Goal: Transaction & Acquisition: Purchase product/service

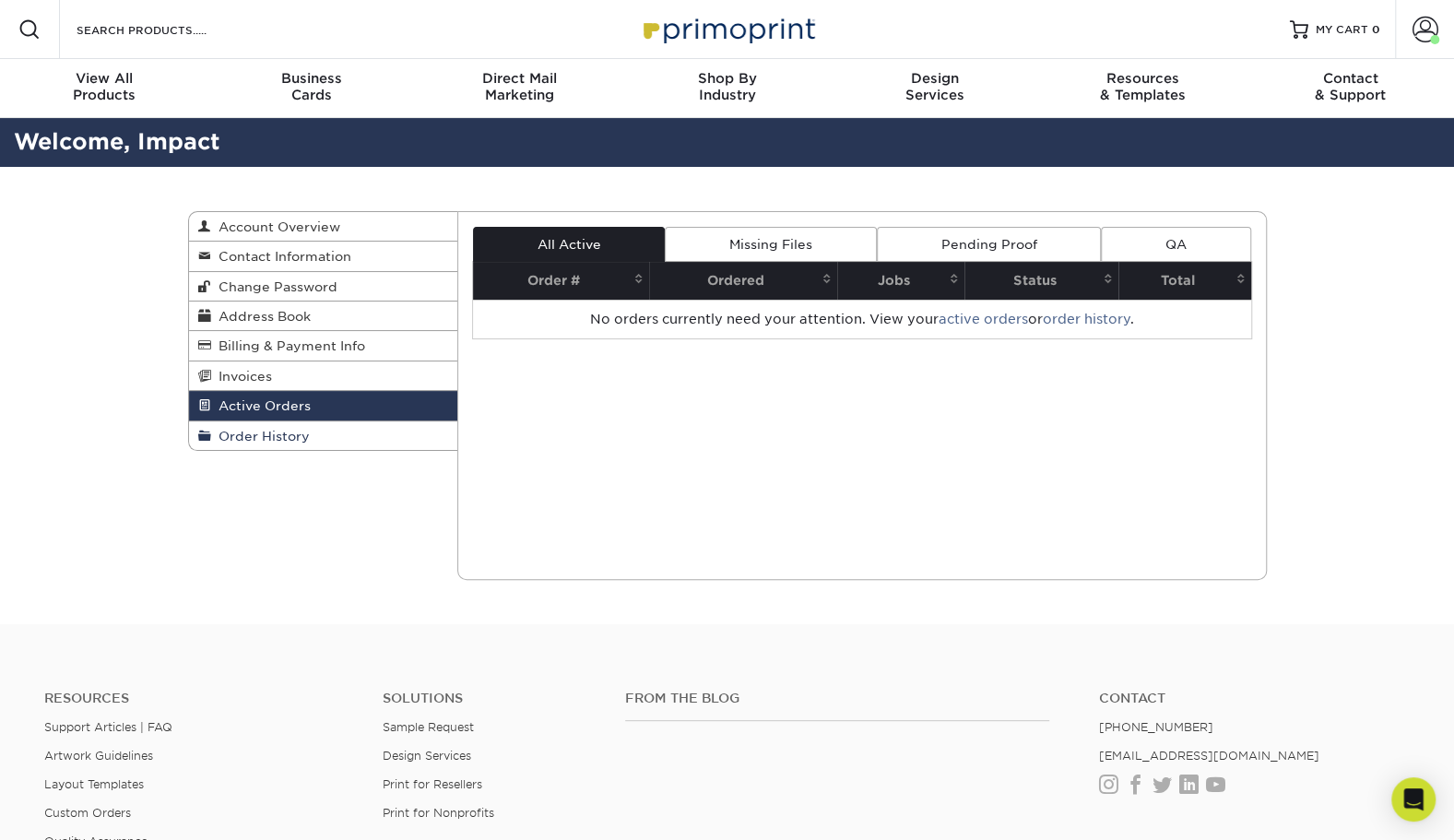
click at [276, 446] on link "Order History" at bounding box center [323, 435] width 270 height 28
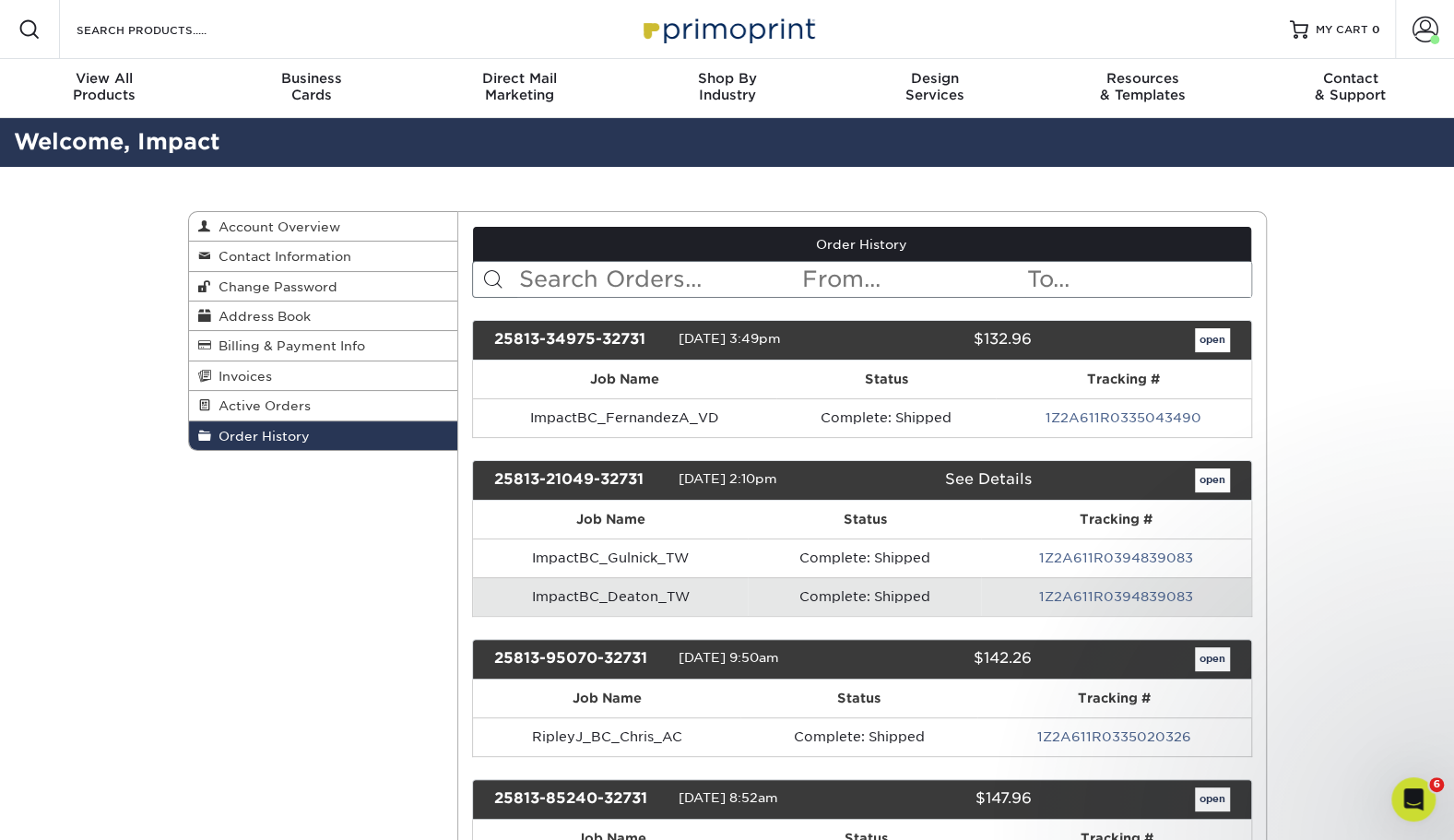
click at [651, 281] on input "text" at bounding box center [659, 279] width 283 height 35
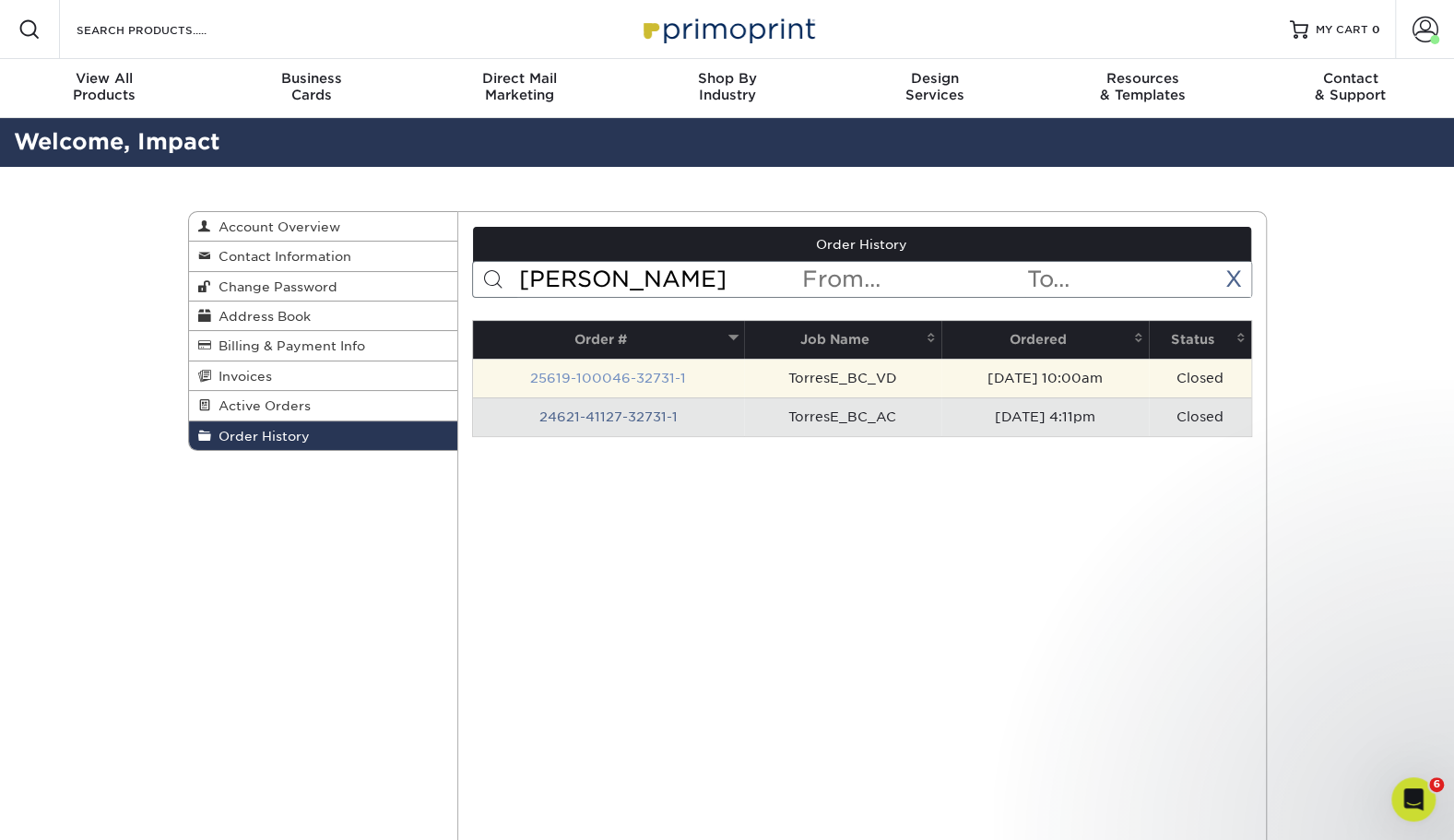
type input "torres"
click at [649, 370] on link "25619-100046-32731-1" at bounding box center [609, 377] width 156 height 15
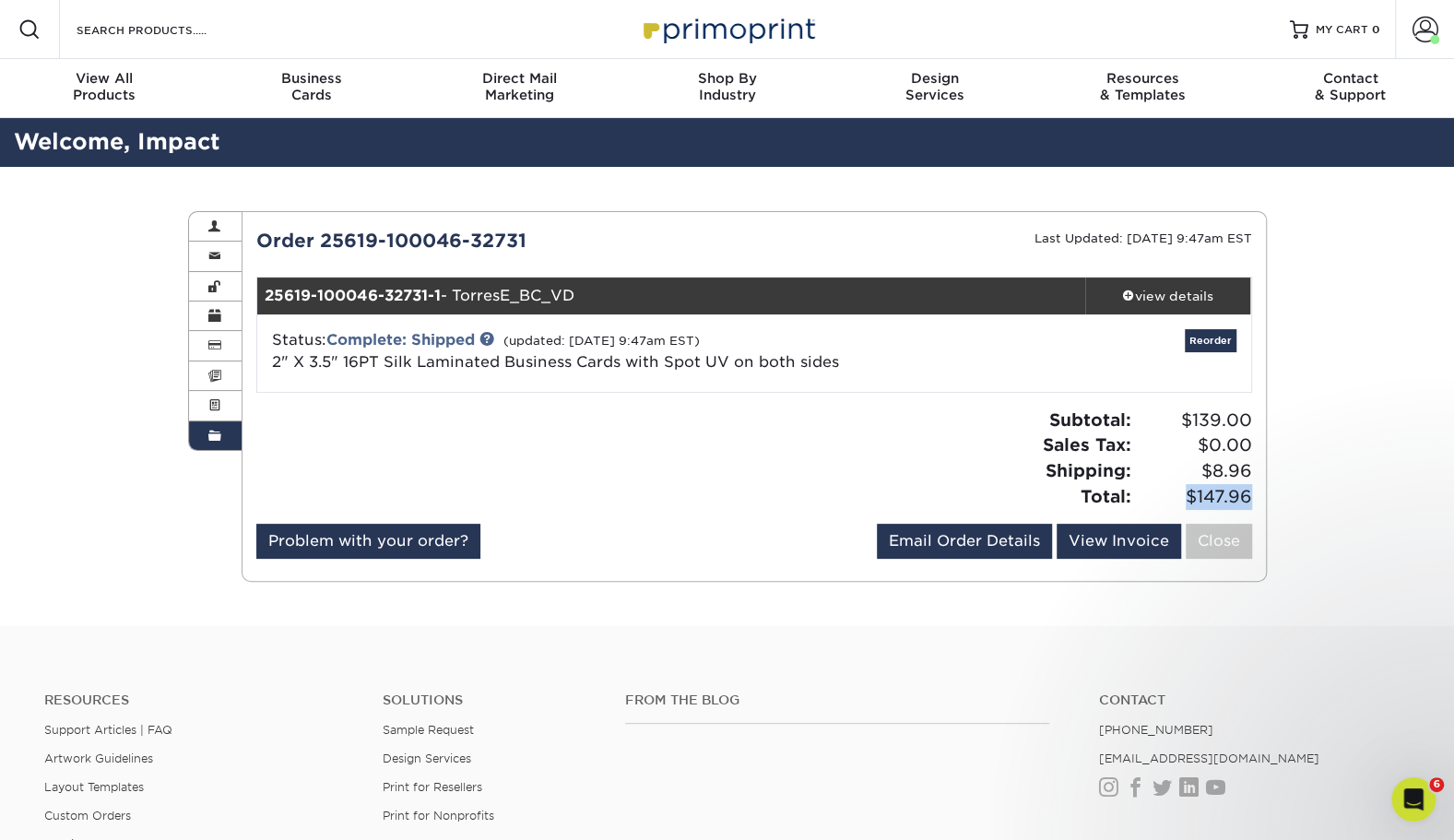
drag, startPoint x: 1256, startPoint y: 493, endPoint x: 1174, endPoint y: 500, distance: 82.3
click at [1174, 500] on div "Subtotal: $139.00 Sales Tax: $0.00 Shipping: $8.96 Total: $147.96" at bounding box center [1010, 458] width 512 height 102
copy span "$147.96"
click at [940, 460] on div "Subtotal: $139.00 Sales Tax: $0.00 Shipping: $8.96 Total: $147.96" at bounding box center [1010, 458] width 512 height 102
click at [1207, 342] on link "Reorder" at bounding box center [1211, 341] width 52 height 23
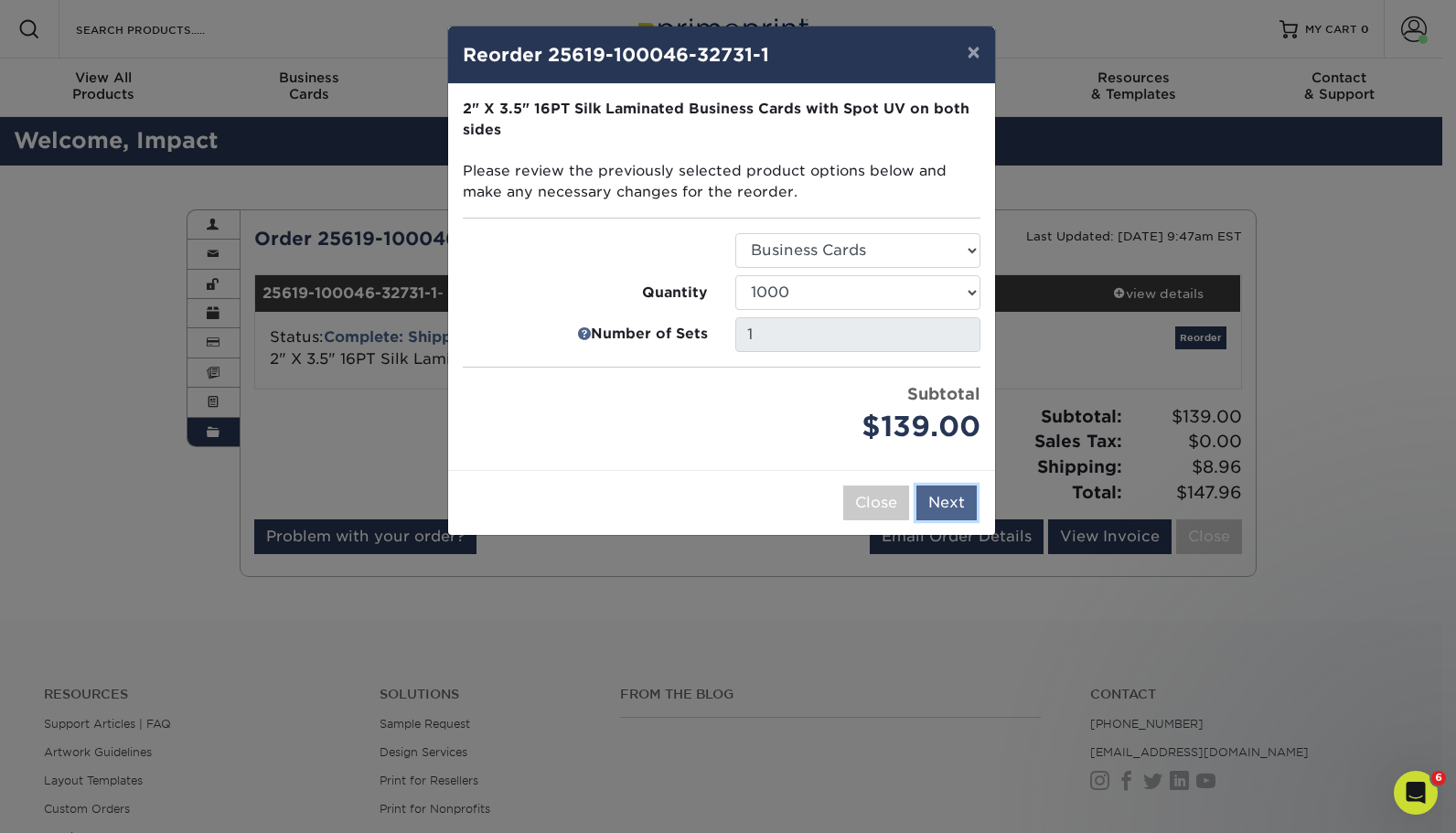
click at [929, 491] on button "Next" at bounding box center [946, 503] width 60 height 35
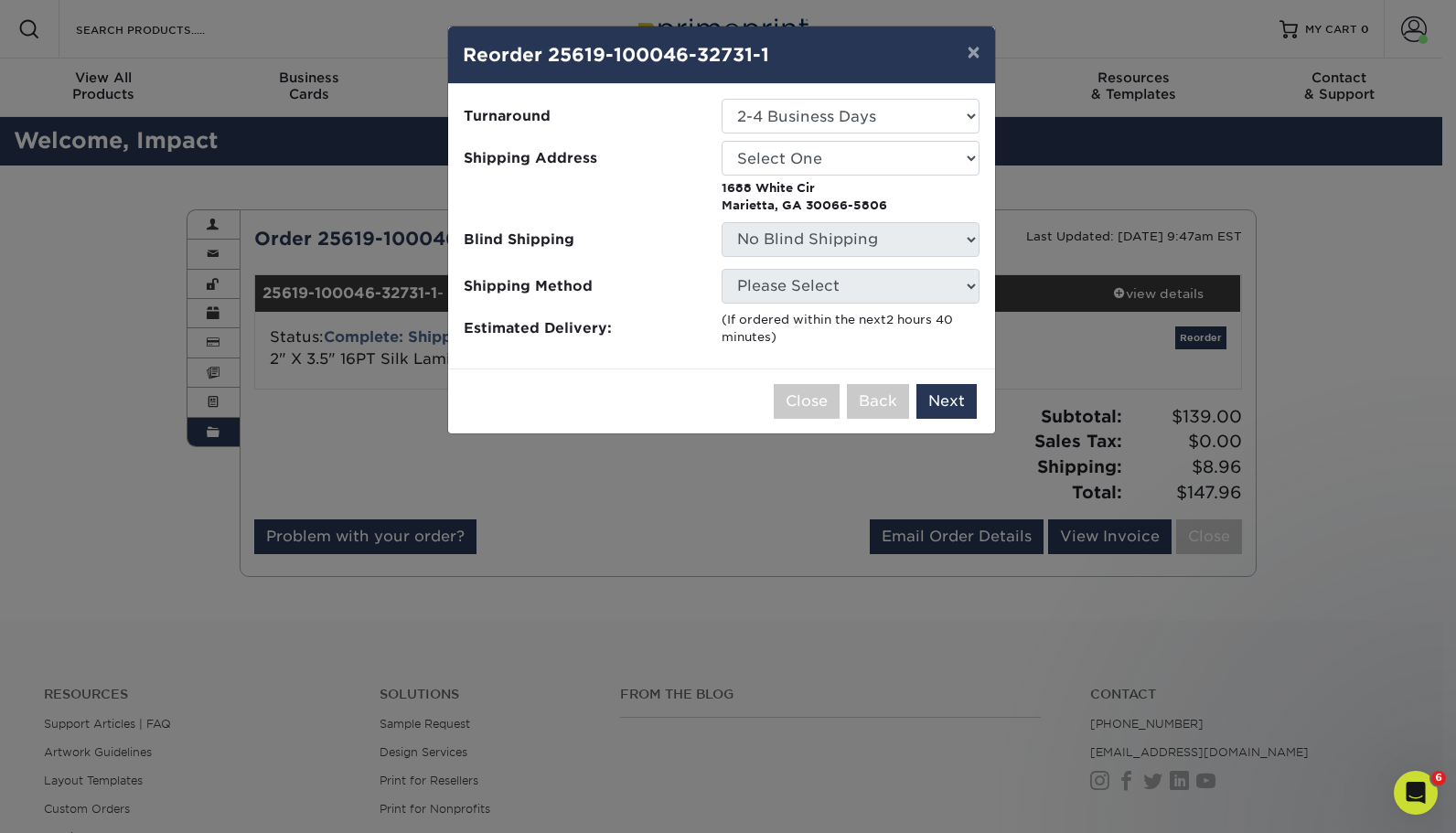
click at [797, 139] on ul "Turnaround Select One 2-4 Business Days Shipping Address Select One Andrew Hans…" at bounding box center [722, 223] width 517 height 248
click at [806, 159] on select "Select One Andrew Hansen - Palm Spring, Suite 3 Abe Lumin" at bounding box center [851, 158] width 258 height 35
select select "270410"
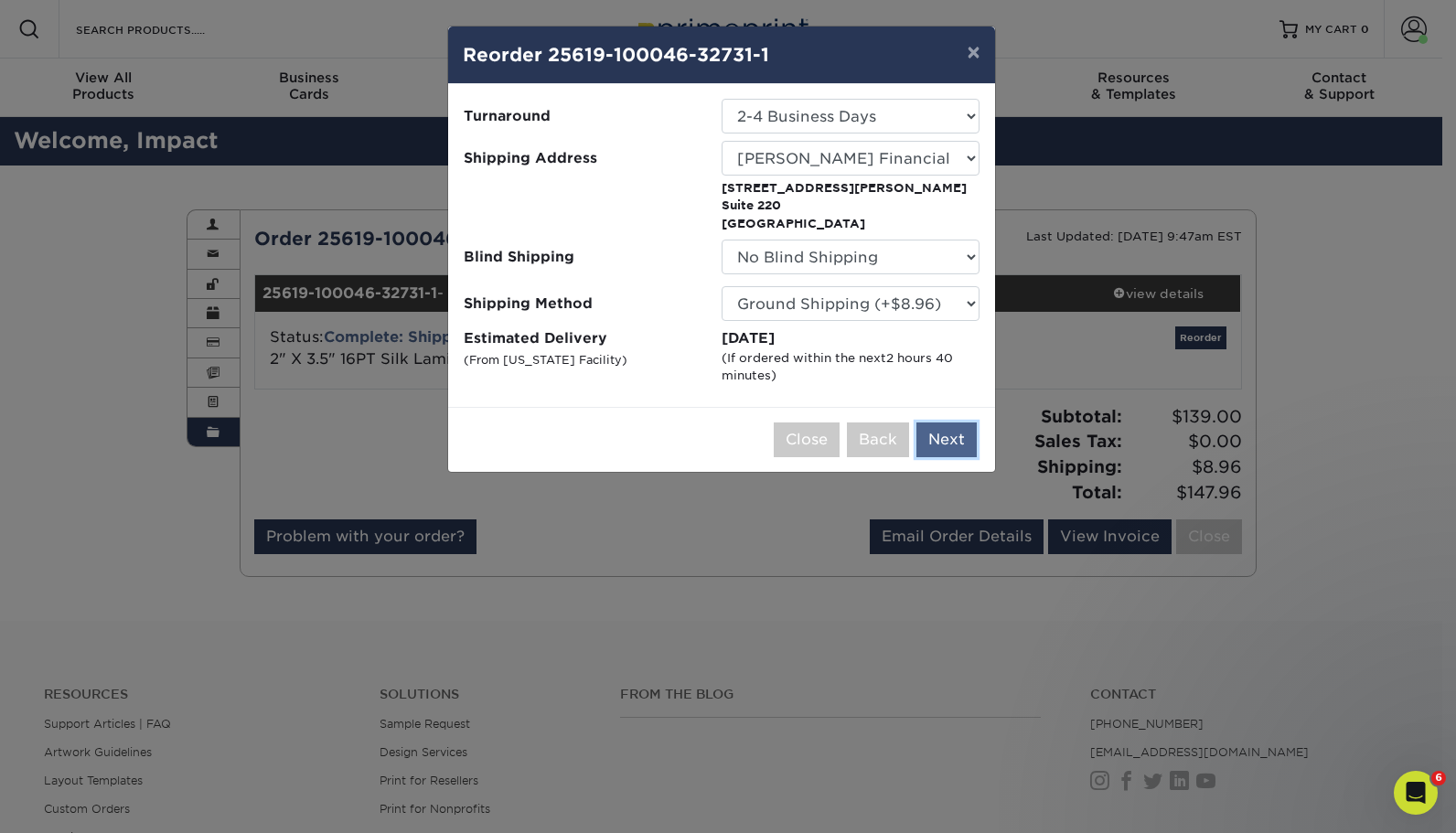
click at [931, 437] on button "Next" at bounding box center [946, 440] width 60 height 35
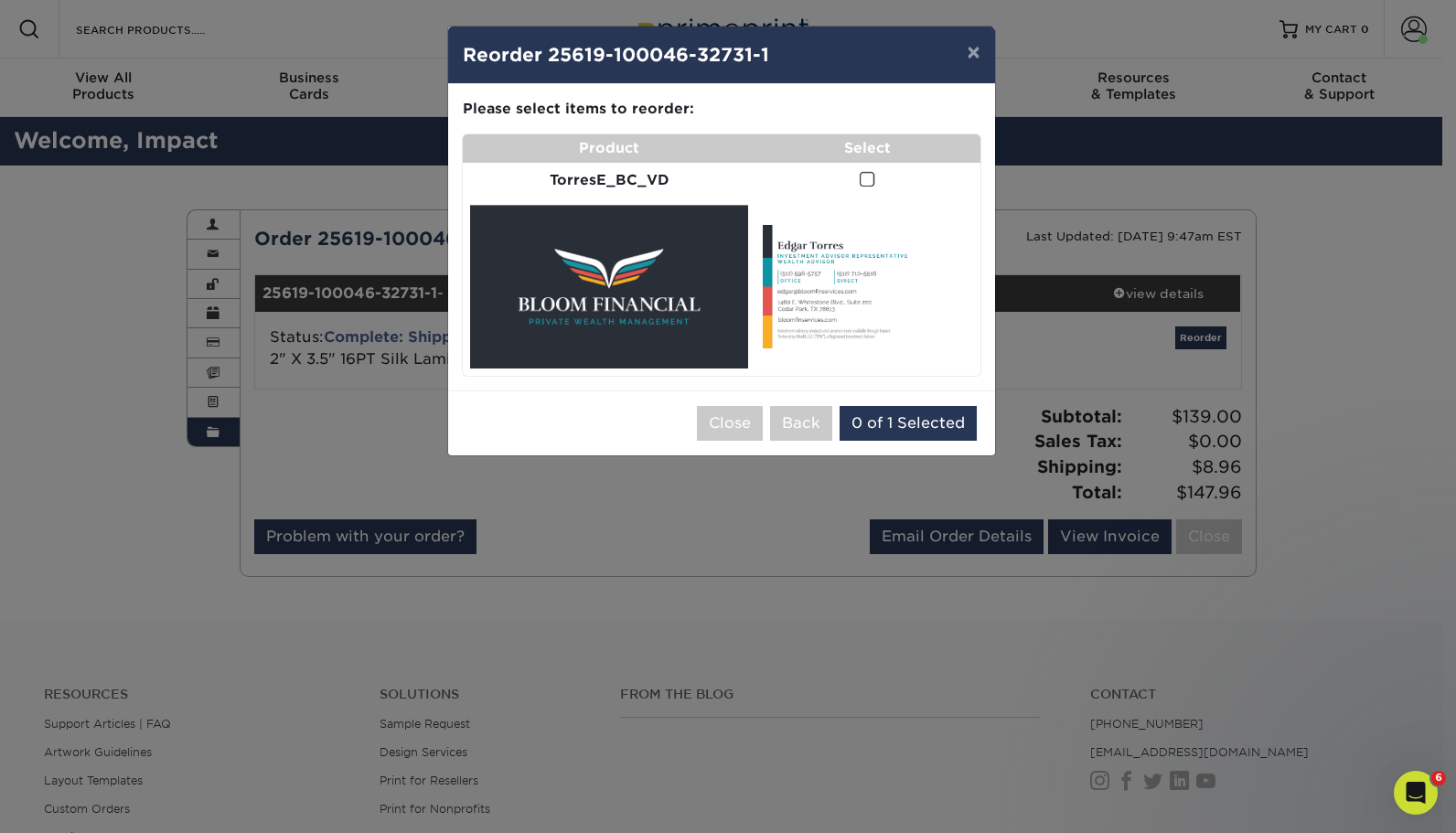
click at [867, 181] on span at bounding box center [867, 179] width 15 height 17
click at [0, 0] on input "checkbox" at bounding box center [0, 0] width 0 height 0
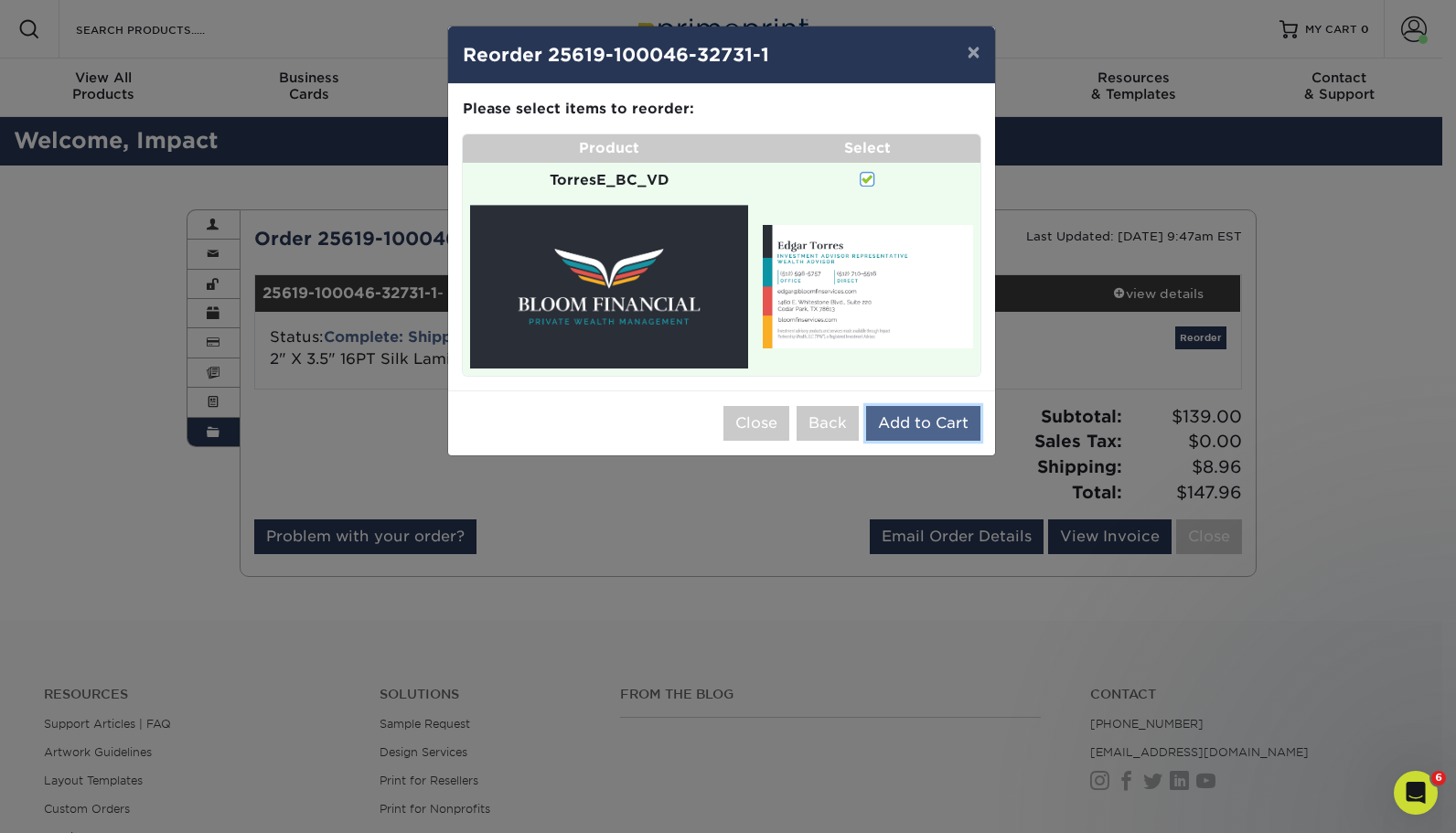
click at [899, 410] on button "Add to Cart" at bounding box center [923, 423] width 114 height 35
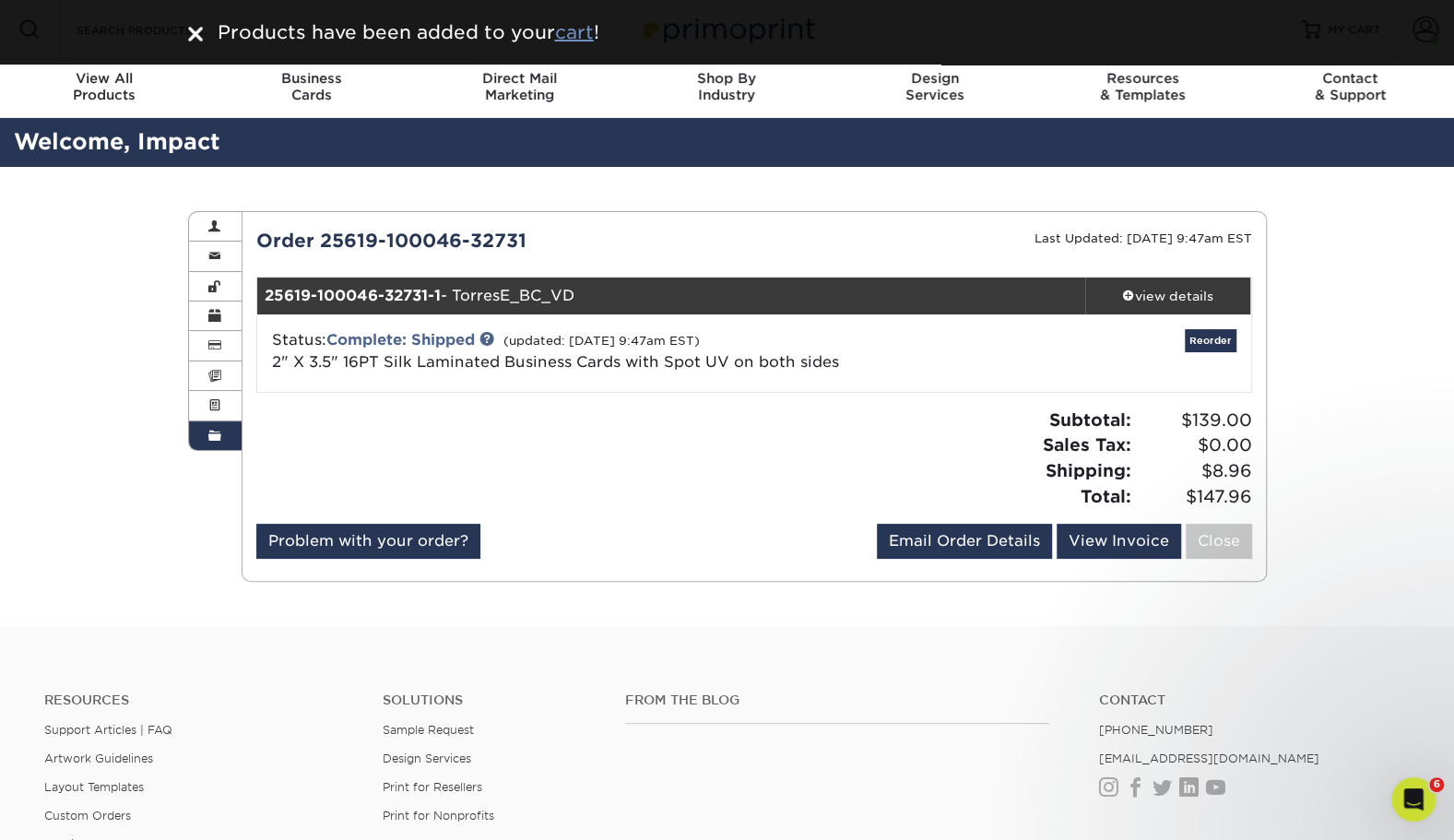
click at [568, 33] on u "cart" at bounding box center [575, 32] width 39 height 22
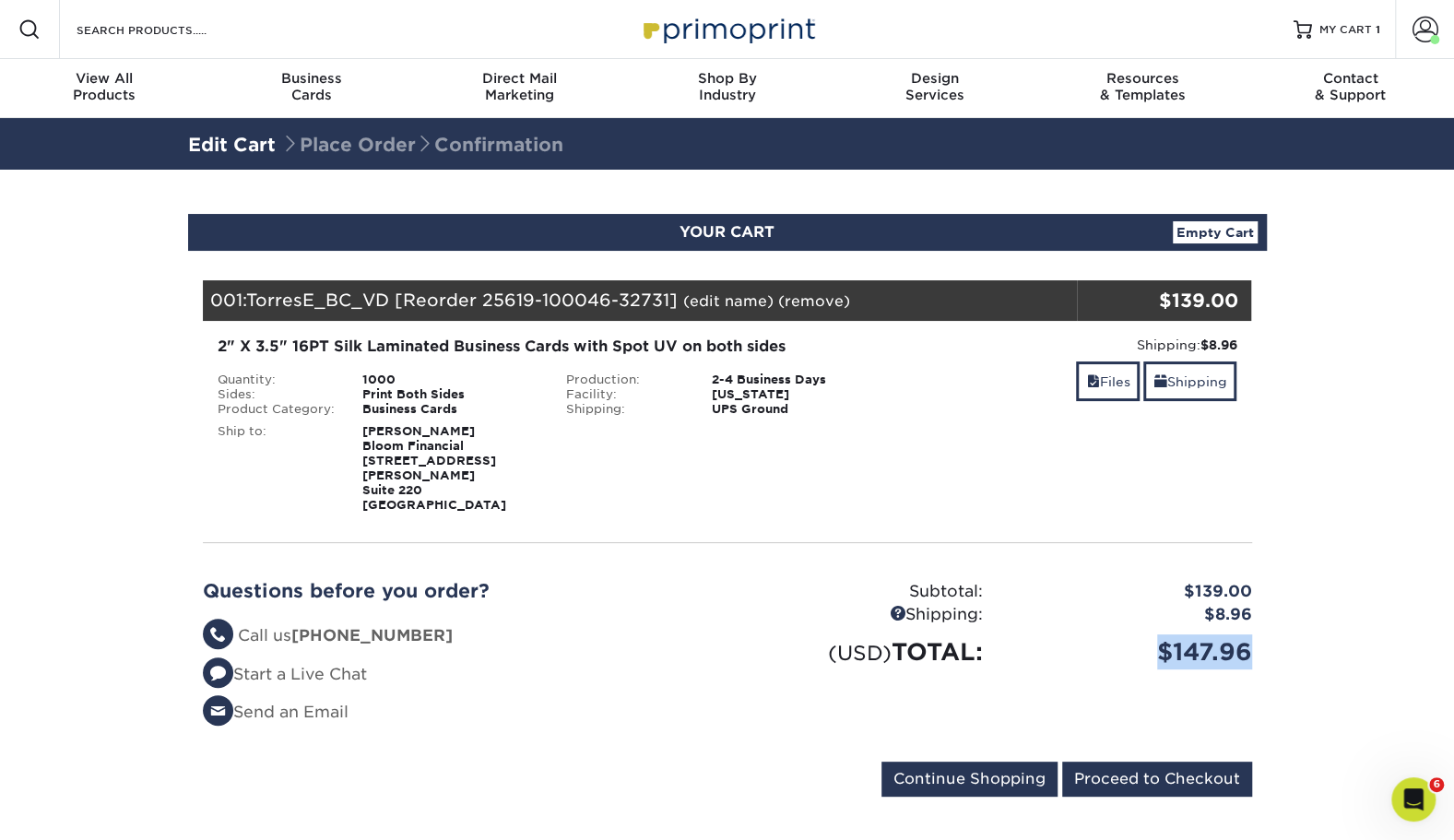
drag, startPoint x: 1248, startPoint y: 644, endPoint x: 1134, endPoint y: 635, distance: 114.4
click at [1134, 635] on div "$147.96" at bounding box center [1132, 651] width 270 height 35
copy div "$147.96"
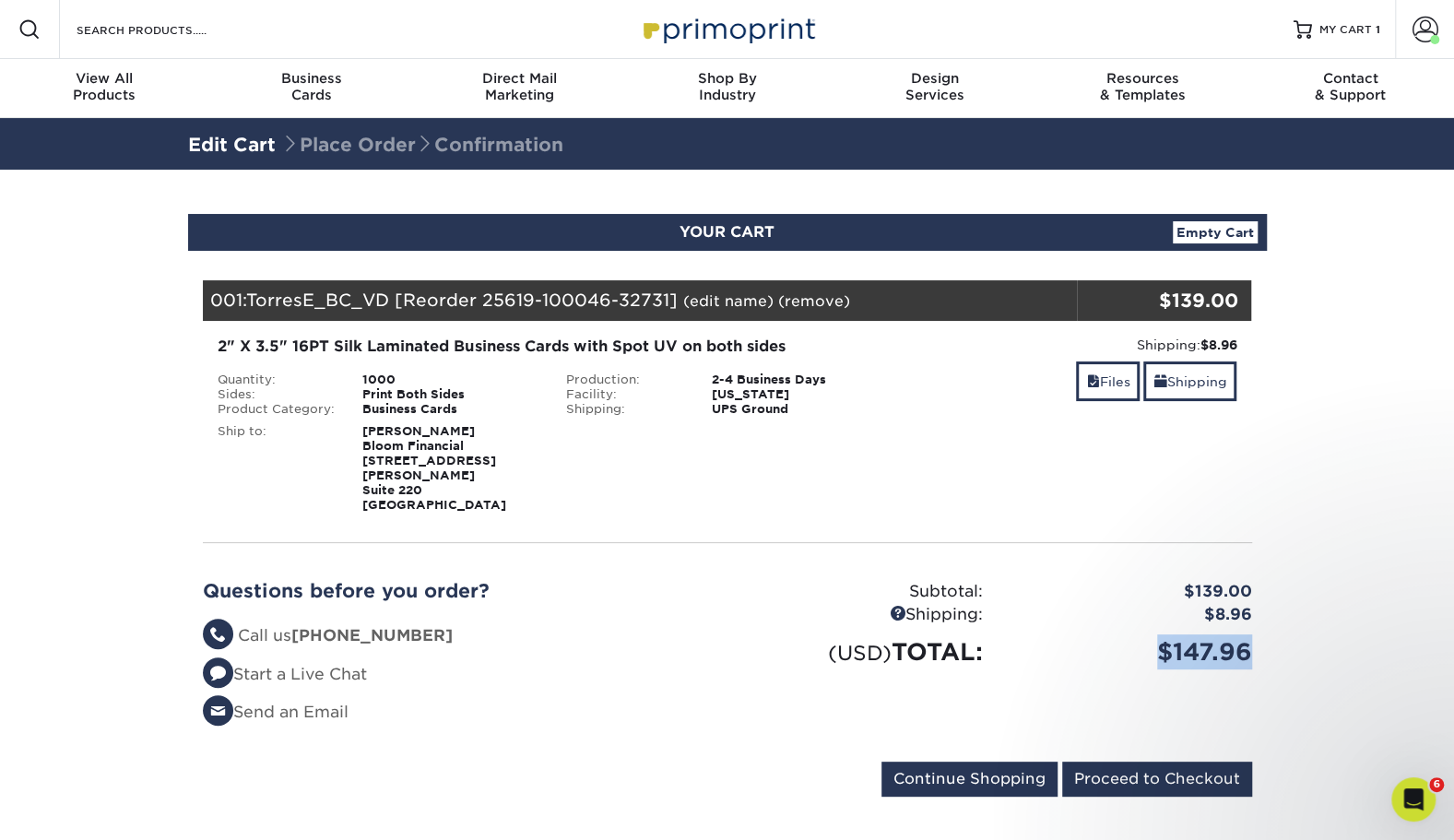
click at [1189, 230] on link "Empty Cart" at bounding box center [1216, 232] width 85 height 22
